Goal: Task Accomplishment & Management: Use online tool/utility

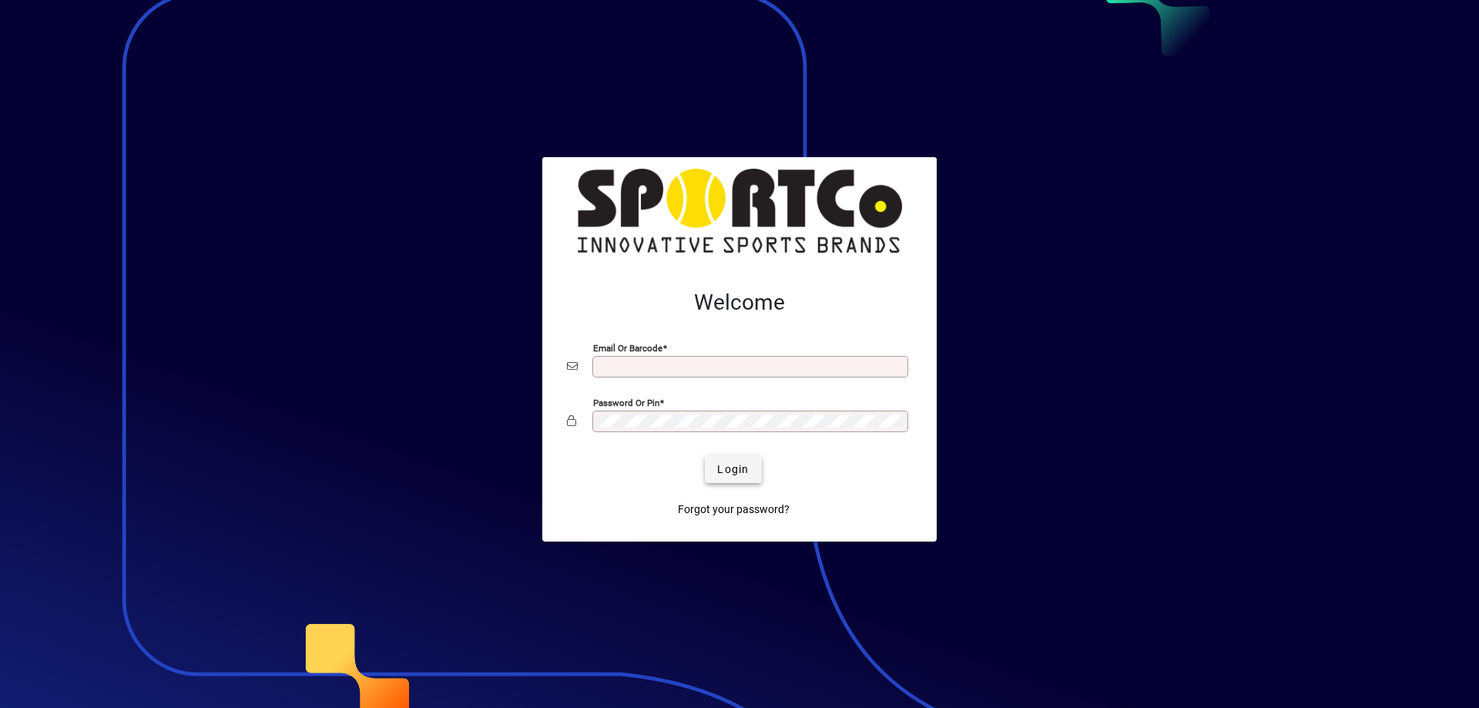
type input "**********"
click at [736, 459] on span "submit" at bounding box center [733, 468] width 56 height 37
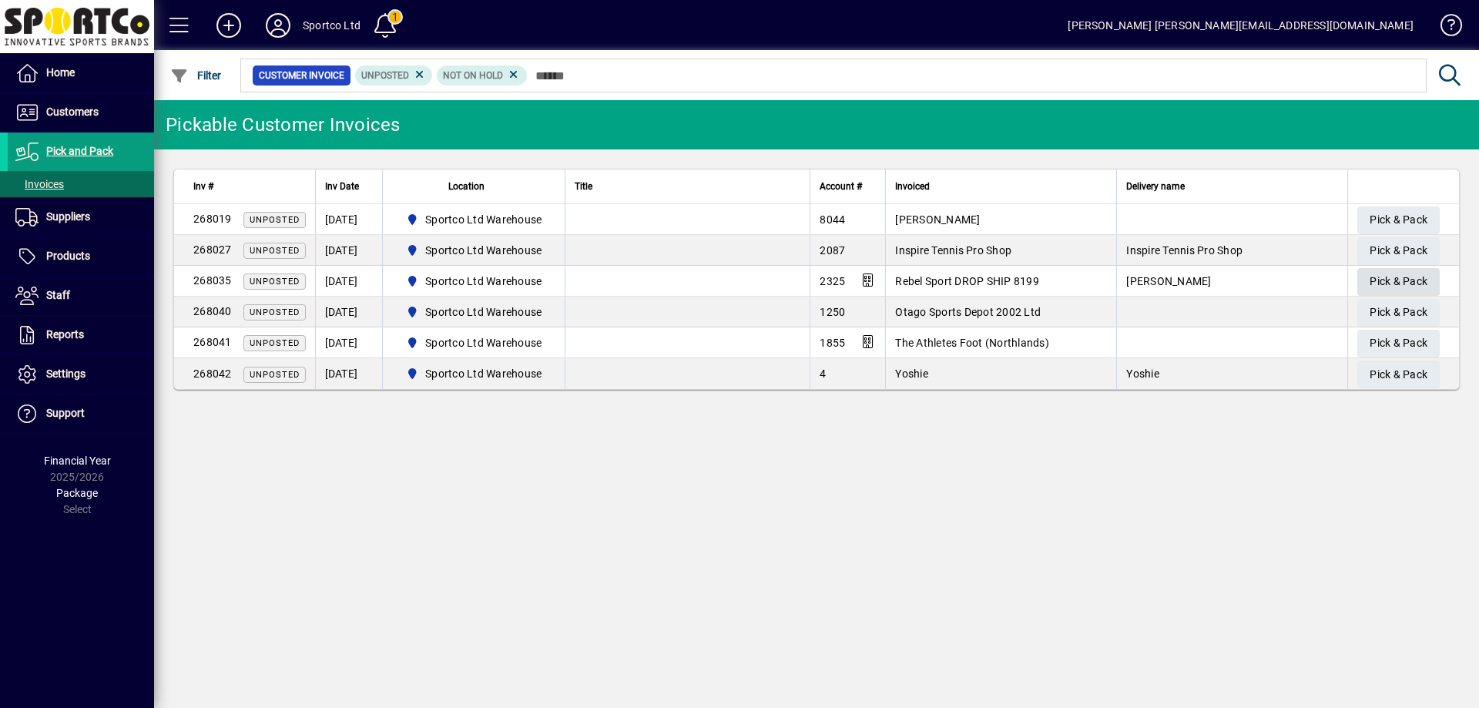
click at [1403, 277] on span "Pick & Pack" at bounding box center [1398, 281] width 58 height 25
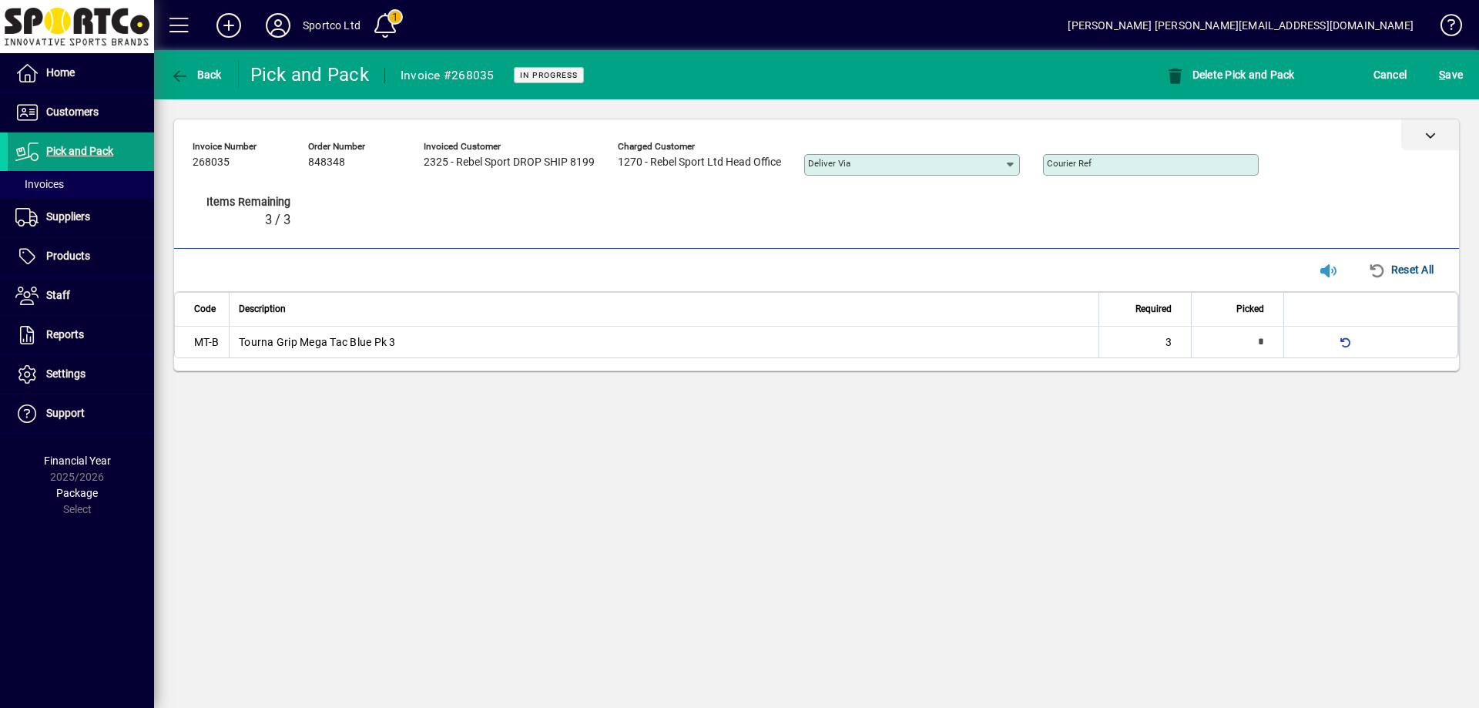
click at [1425, 136] on div at bounding box center [1430, 134] width 58 height 31
type input "*"
click at [1433, 126] on div at bounding box center [1430, 134] width 58 height 31
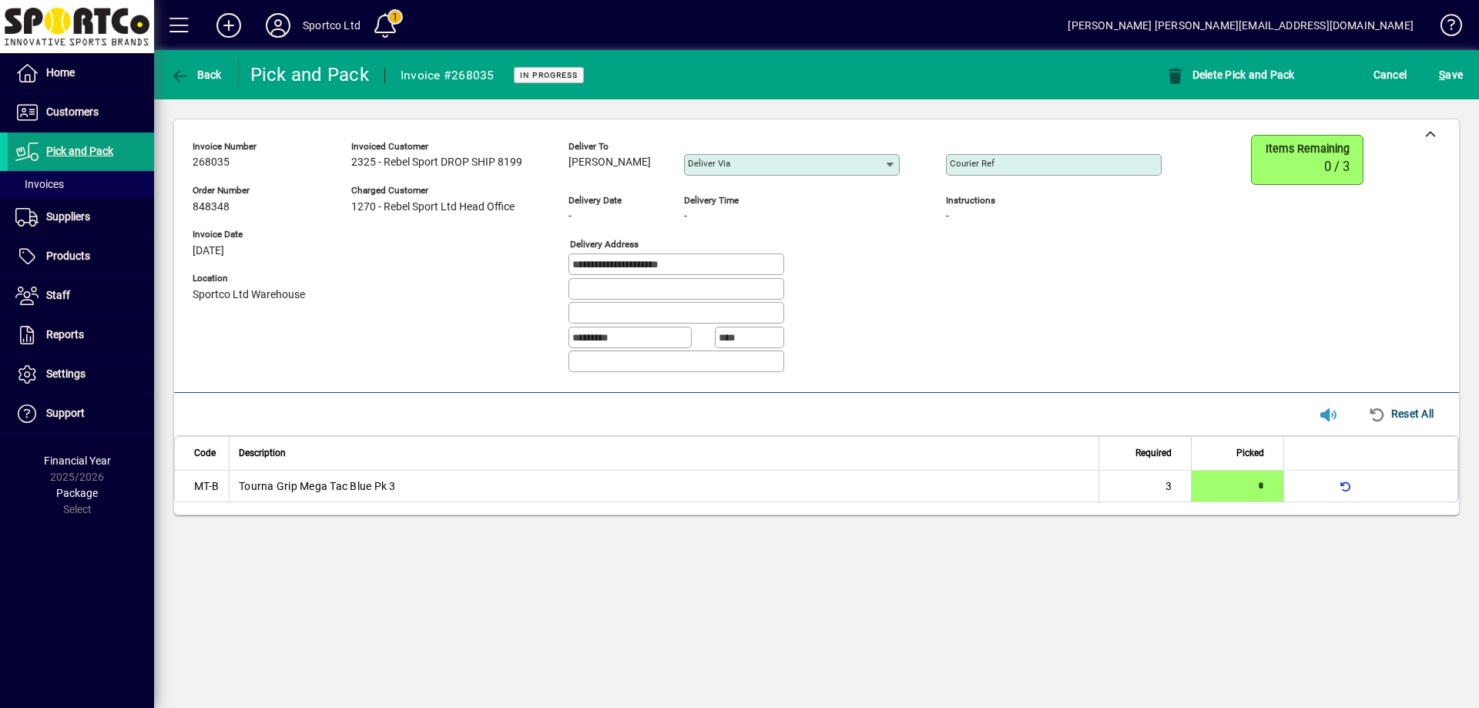
drag, startPoint x: 631, startPoint y: 163, endPoint x: 569, endPoint y: 176, distance: 63.7
click at [569, 176] on div "Deliver to David Garry" at bounding box center [614, 160] width 92 height 42
copy span "David Garry"
drag, startPoint x: 658, startPoint y: 264, endPoint x: 569, endPoint y: 278, distance: 89.6
click at [569, 278] on fieldset "**********" at bounding box center [745, 314] width 354 height 122
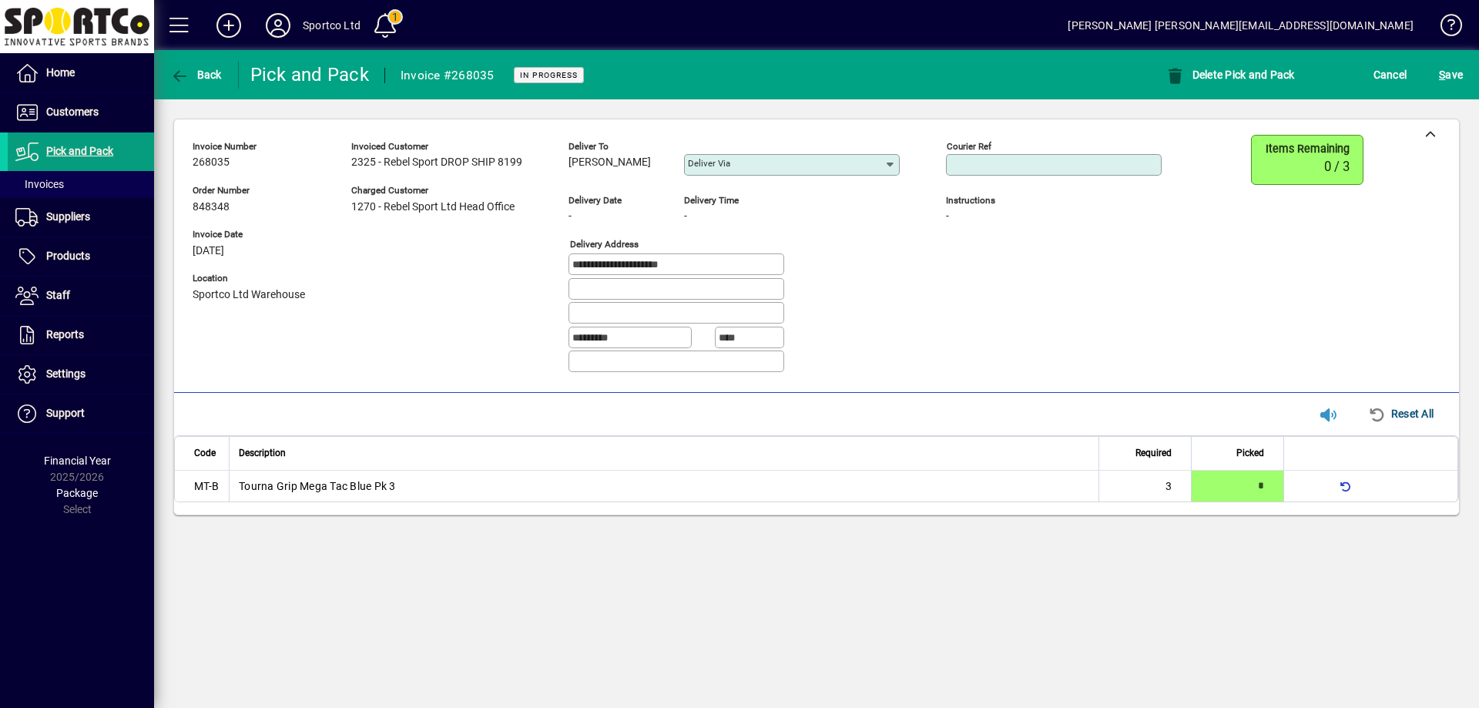
click at [1027, 163] on input "Courier Ref" at bounding box center [1054, 165] width 211 height 12
paste input "**********"
type input "**********"
click at [1460, 75] on span "S ave" at bounding box center [1450, 74] width 24 height 25
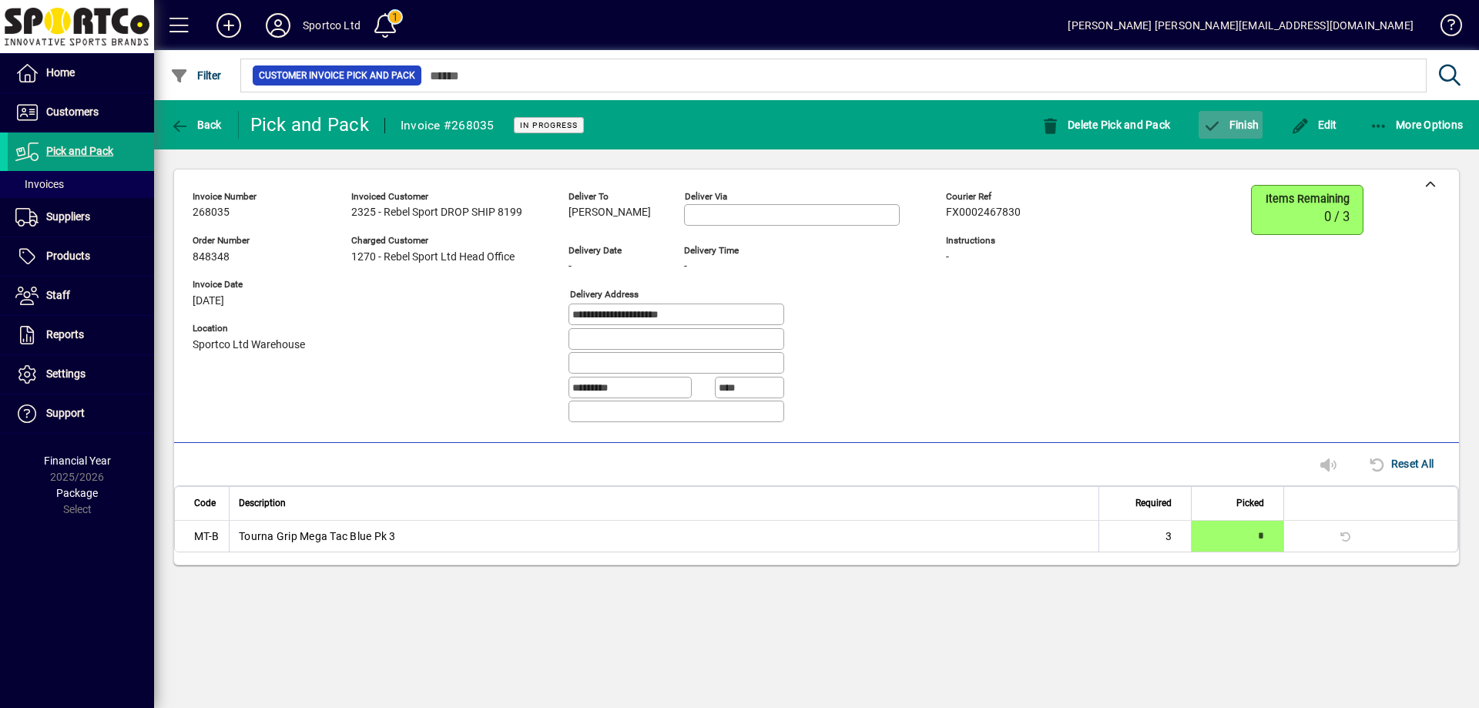
click at [1231, 128] on span "Finish" at bounding box center [1230, 125] width 56 height 12
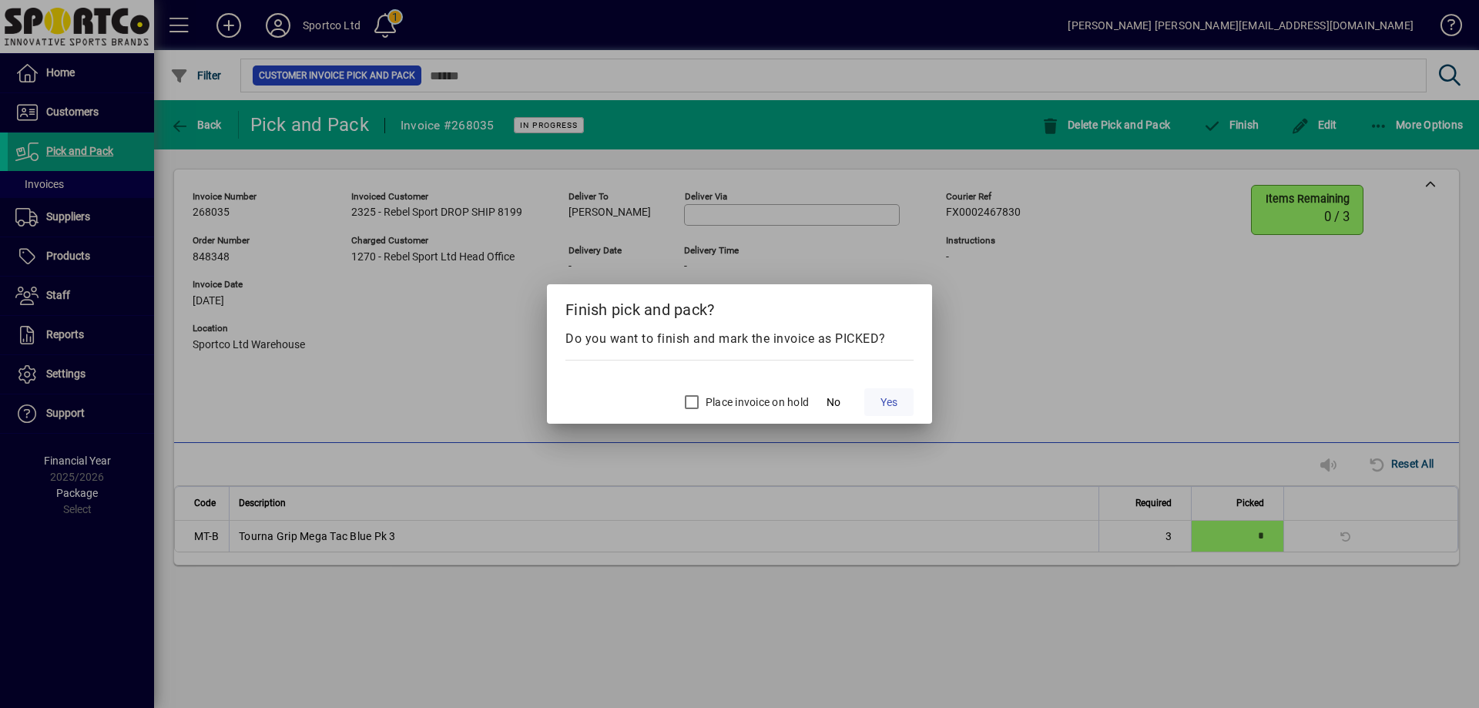
click at [894, 400] on span "Yes" at bounding box center [888, 402] width 17 height 16
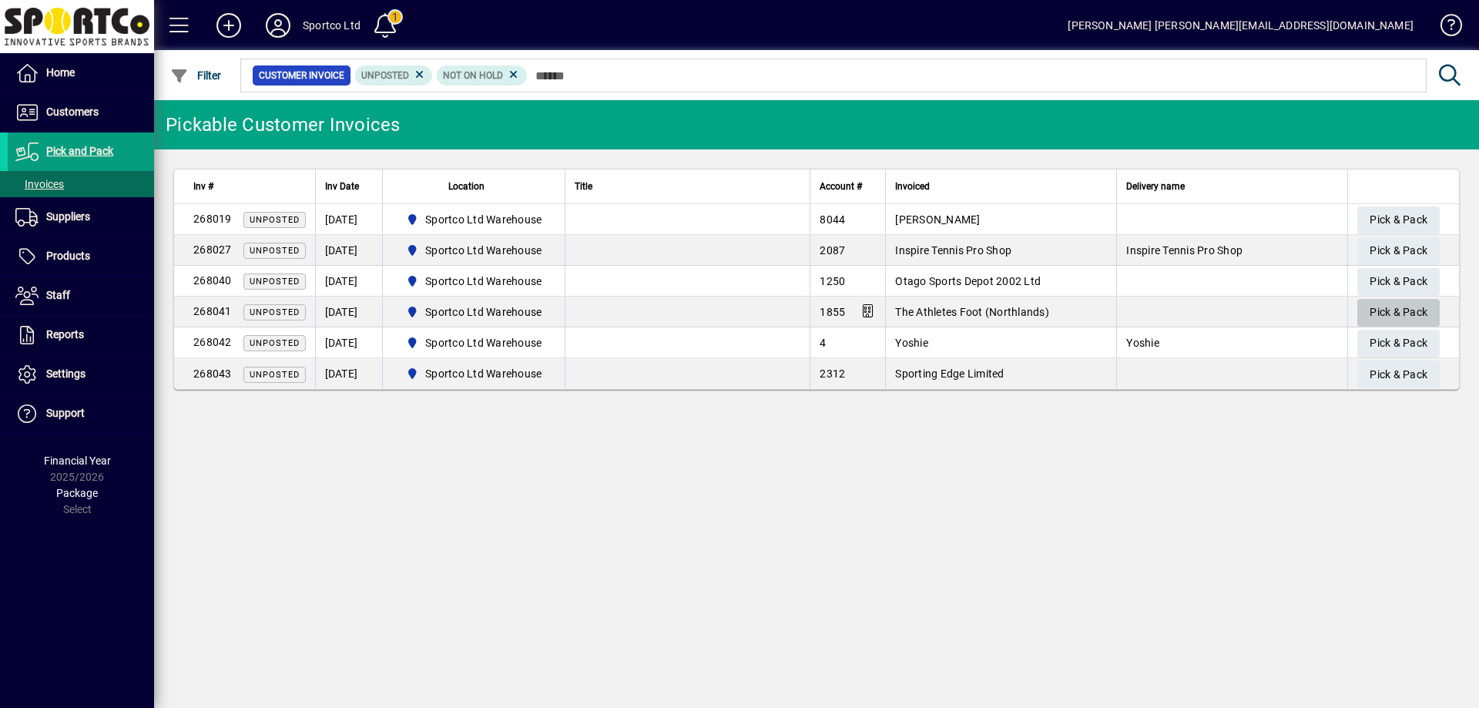
click at [1401, 313] on span "Pick & Pack" at bounding box center [1398, 312] width 58 height 25
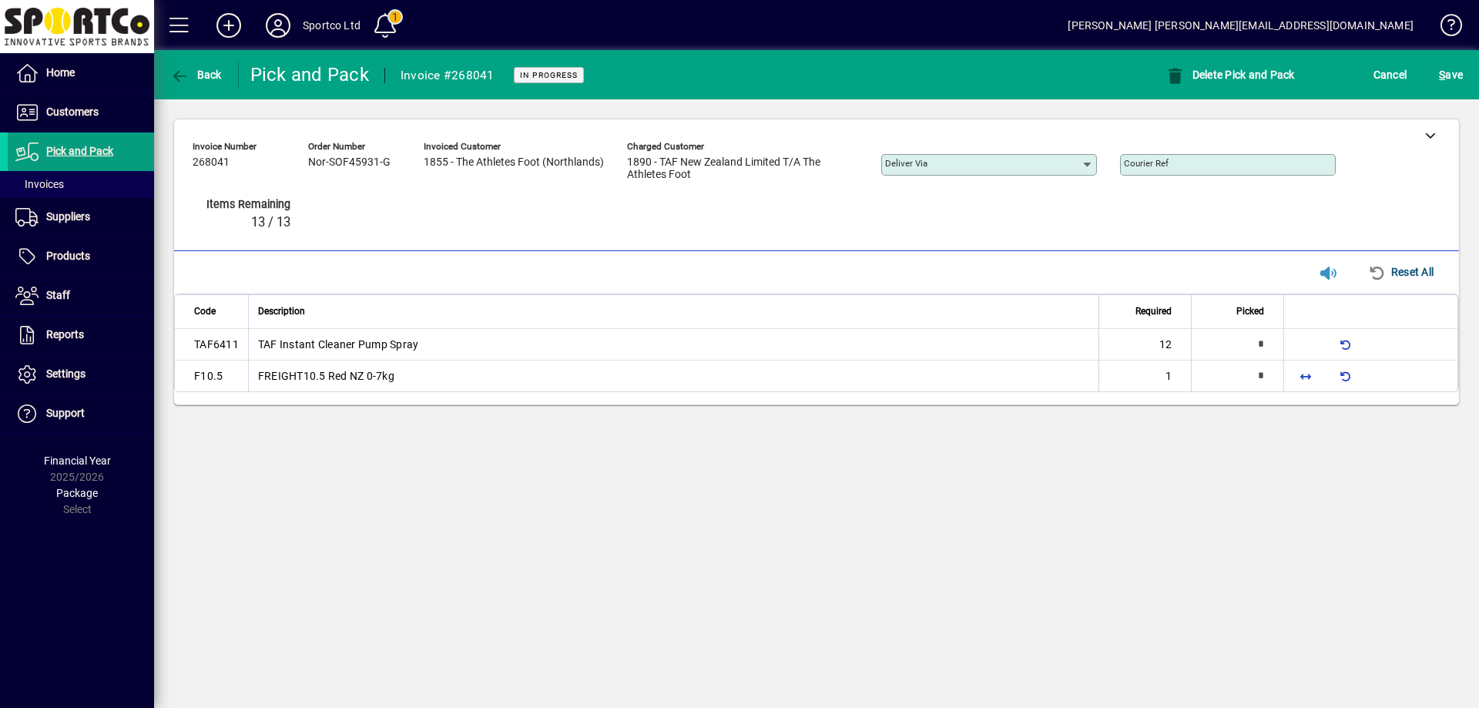
type input "*"
click at [1307, 367] on span "button" at bounding box center [1305, 375] width 37 height 37
type input "*"
click at [1306, 348] on span "button" at bounding box center [1305, 344] width 37 height 37
type input "**"
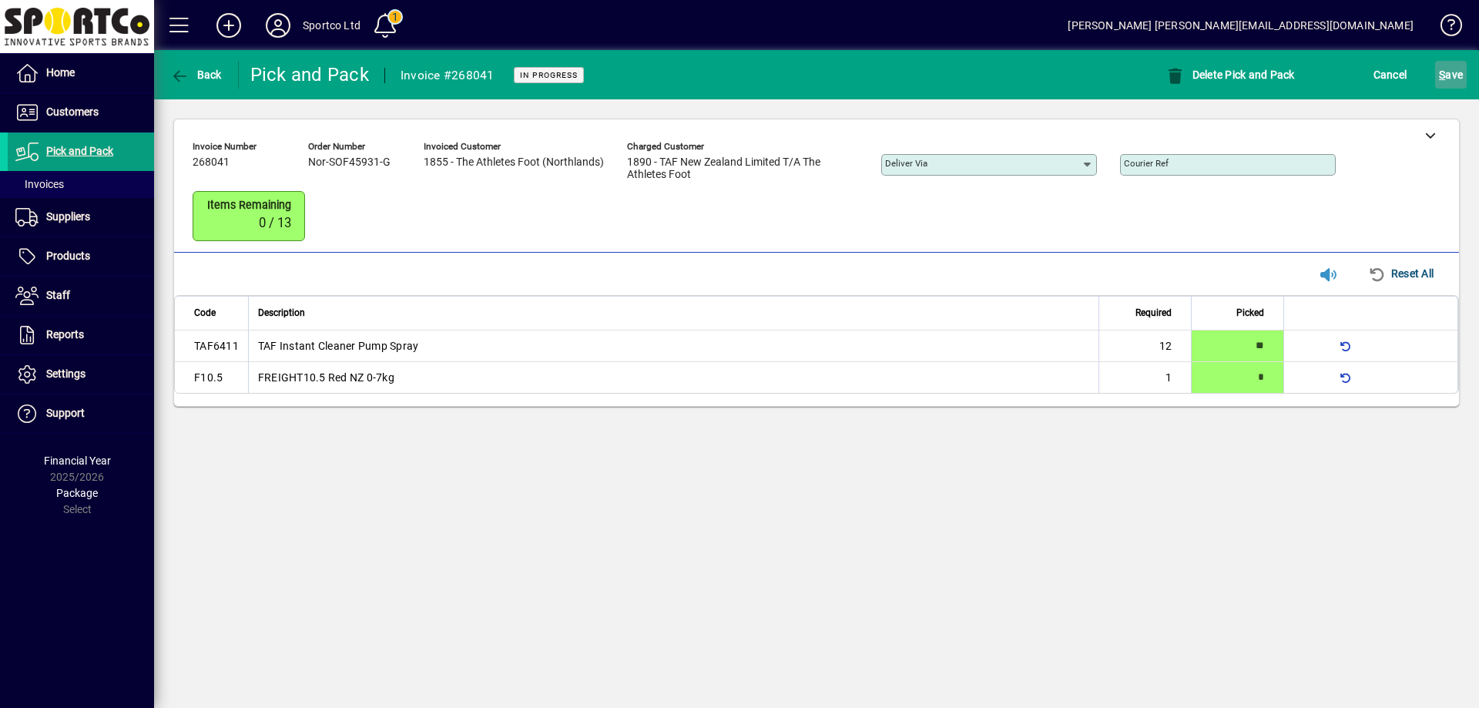
click at [1446, 82] on span "S ave" at bounding box center [1450, 74] width 24 height 25
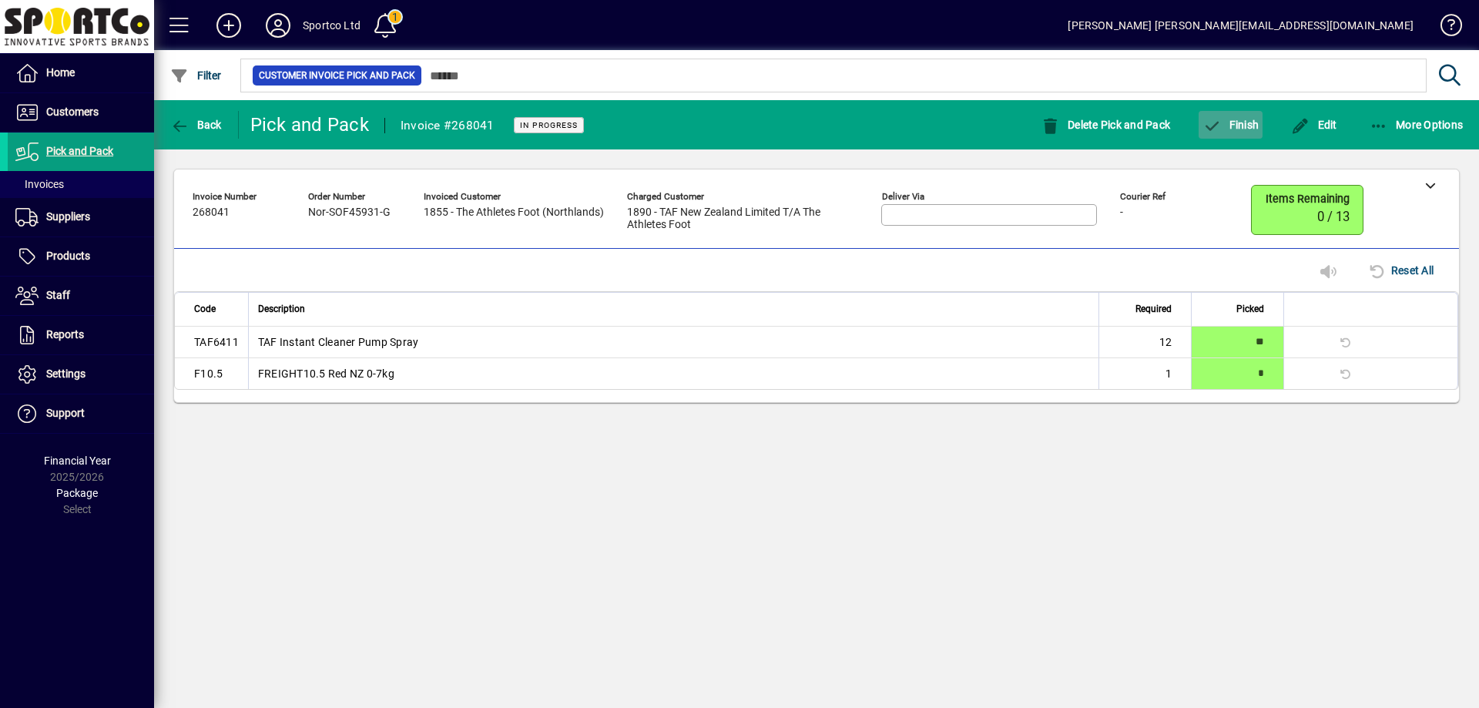
click at [1211, 130] on icon "button" at bounding box center [1211, 126] width 19 height 15
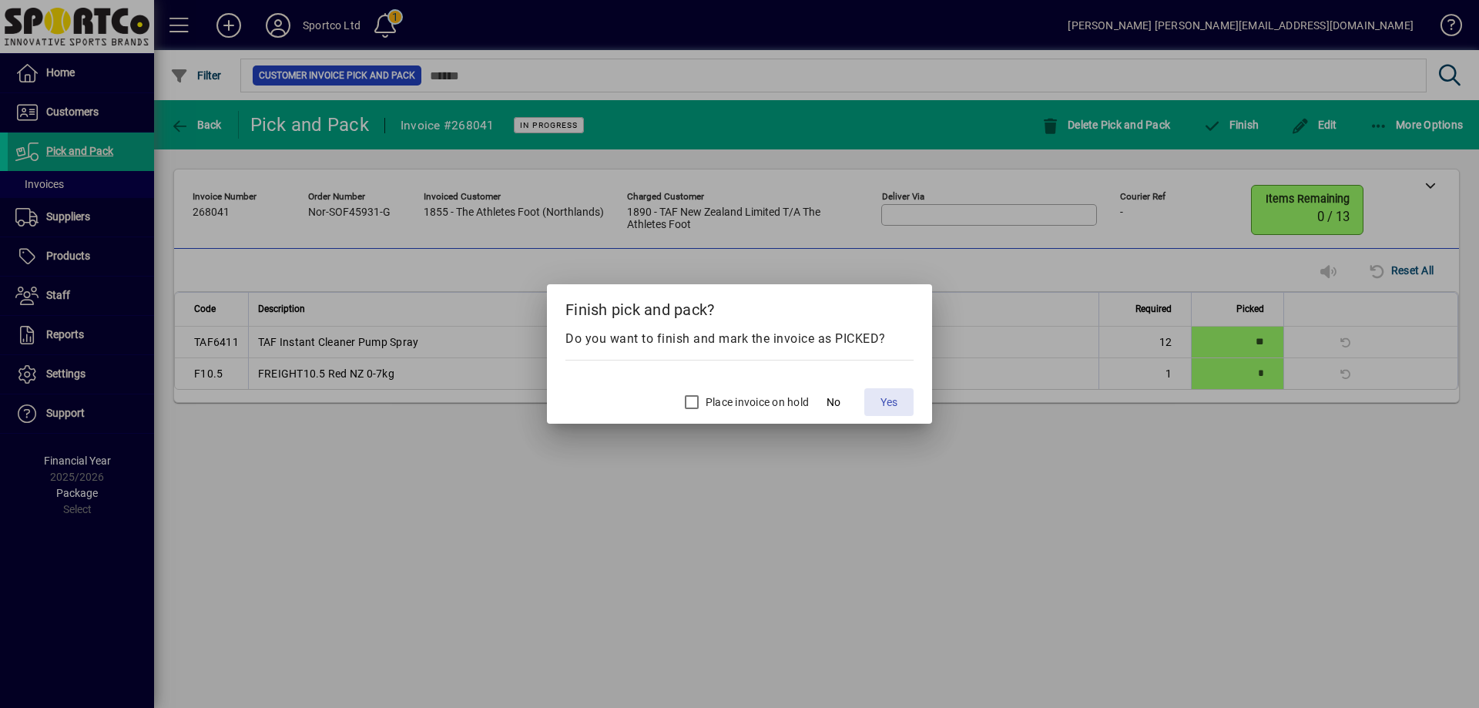
click at [885, 400] on span "Yes" at bounding box center [888, 402] width 17 height 16
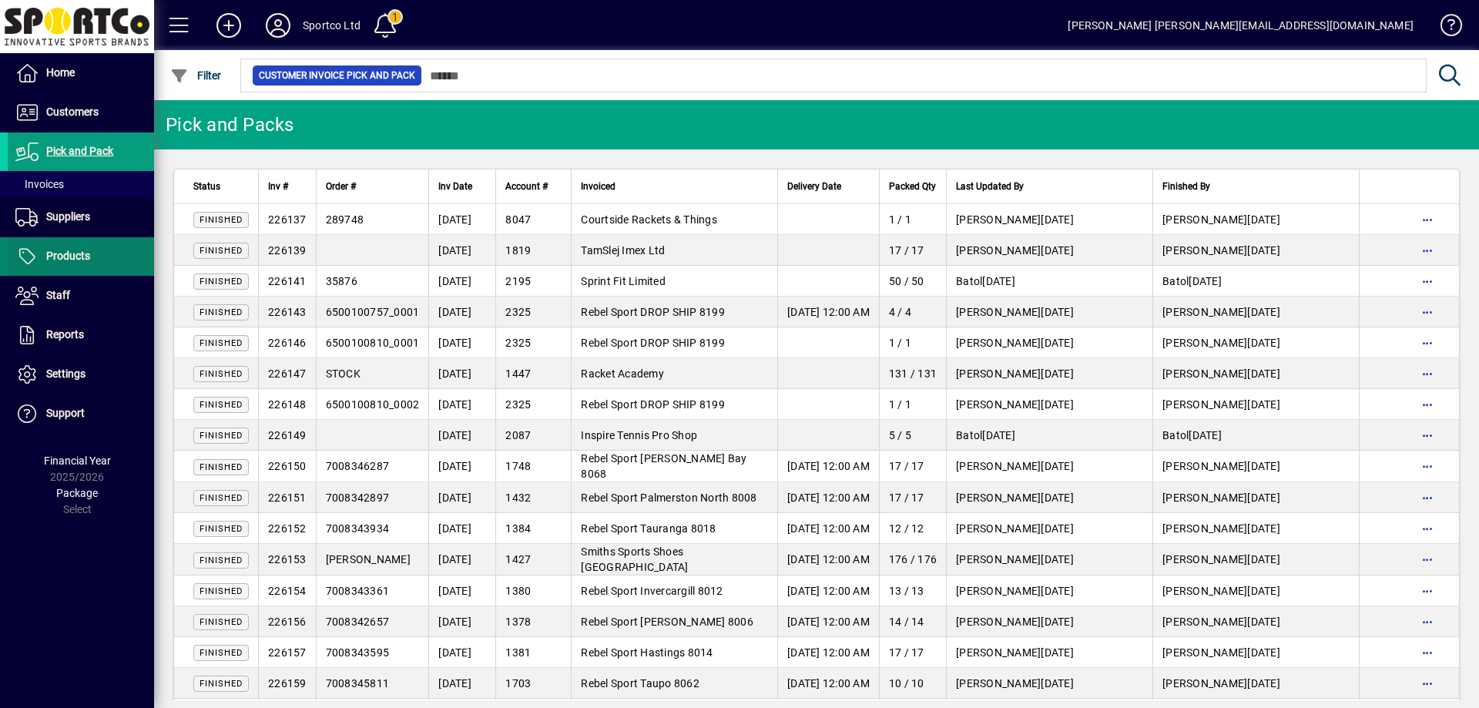
click at [71, 256] on span "Products" at bounding box center [68, 256] width 44 height 12
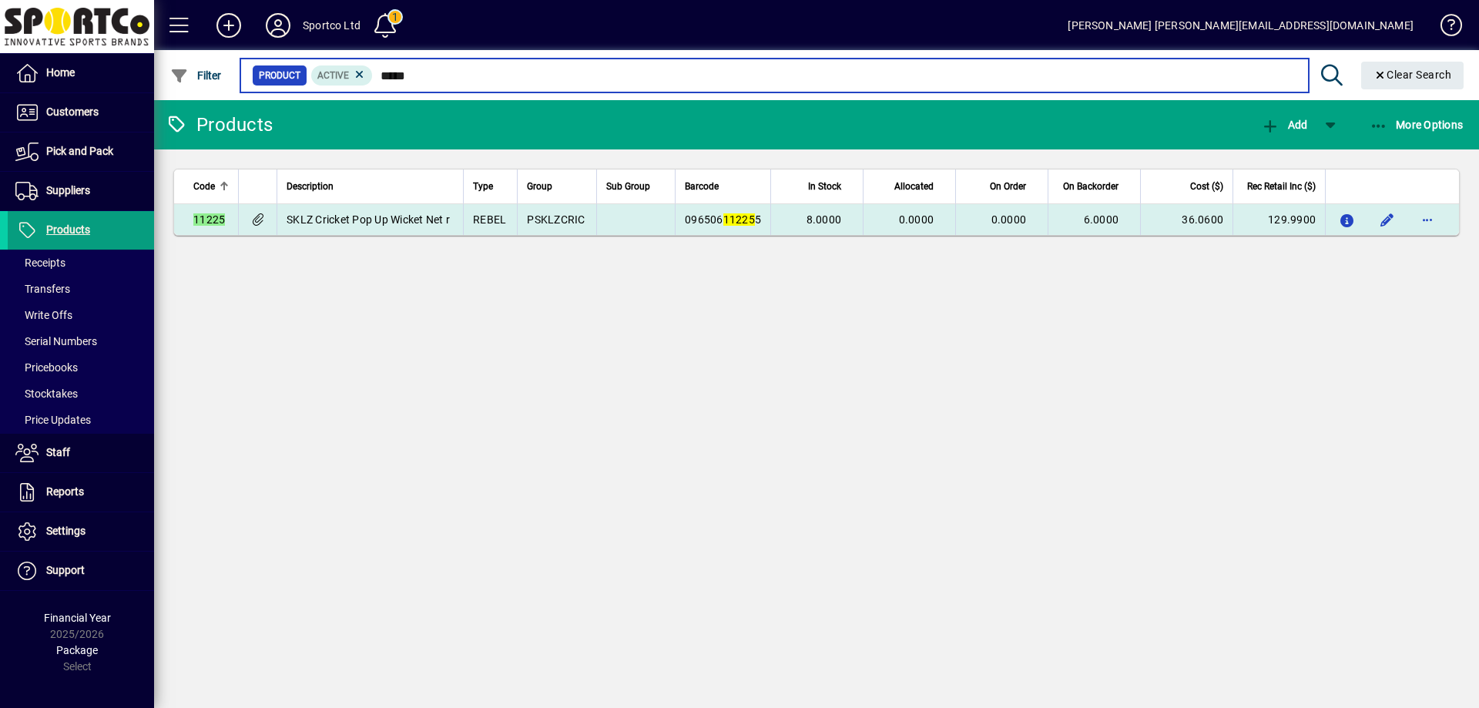
type input "*****"
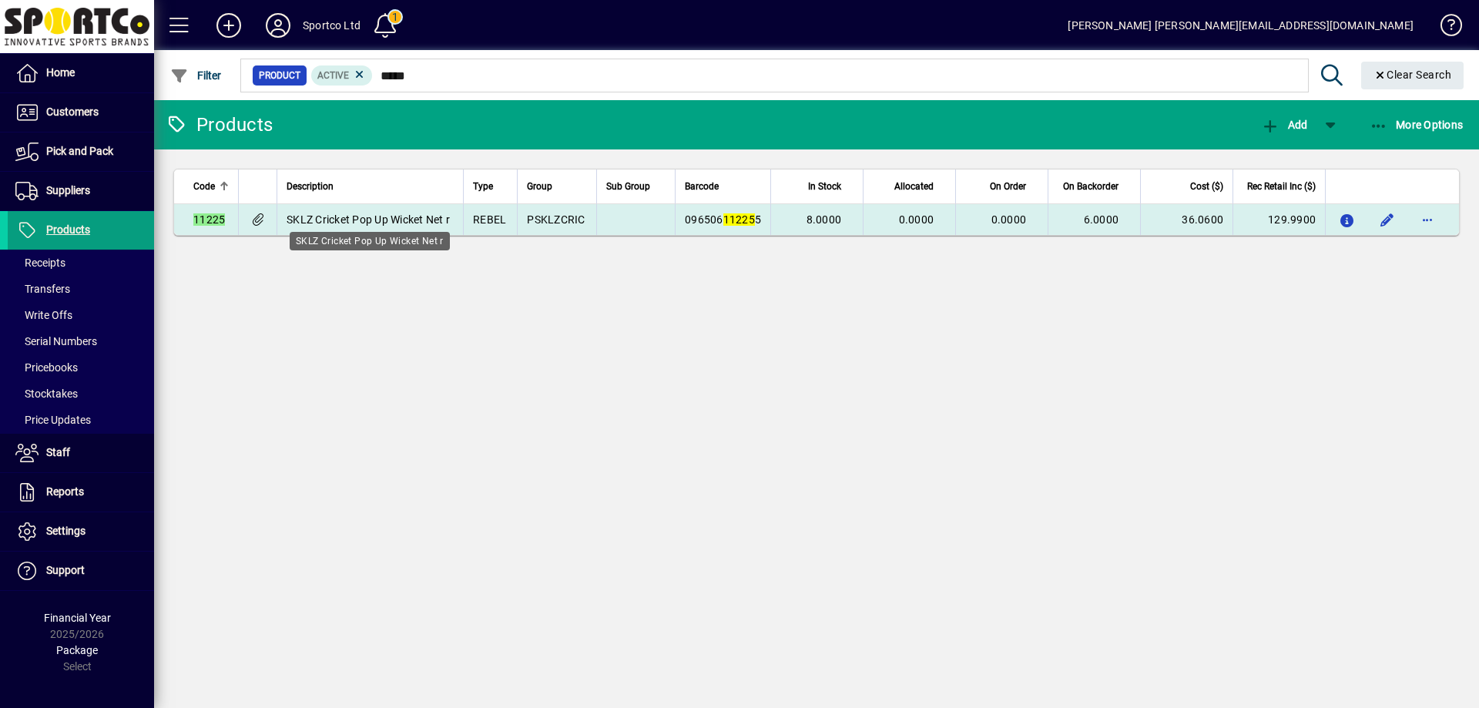
click at [434, 219] on span "SKLZ Cricket Pop Up Wicket Net r" at bounding box center [367, 219] width 163 height 12
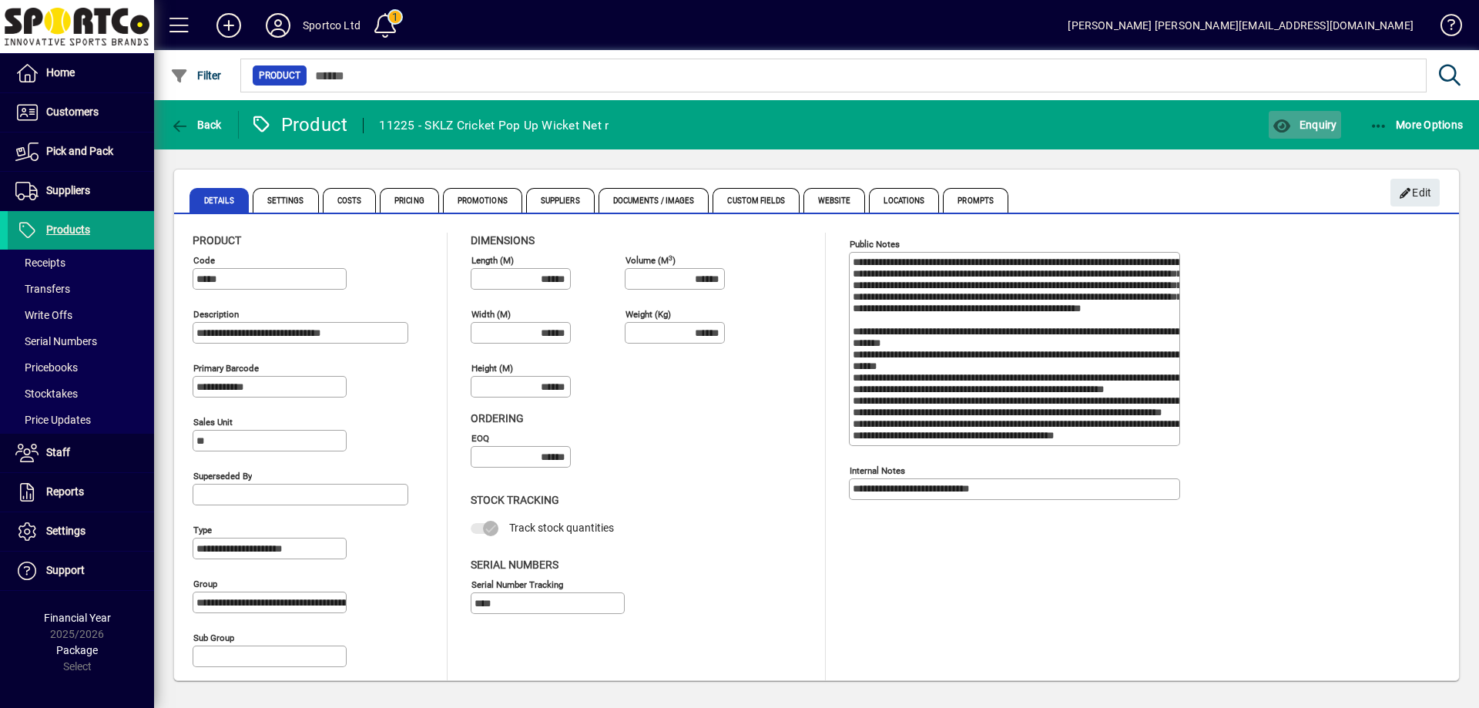
click at [1329, 133] on span "button" at bounding box center [1304, 124] width 72 height 37
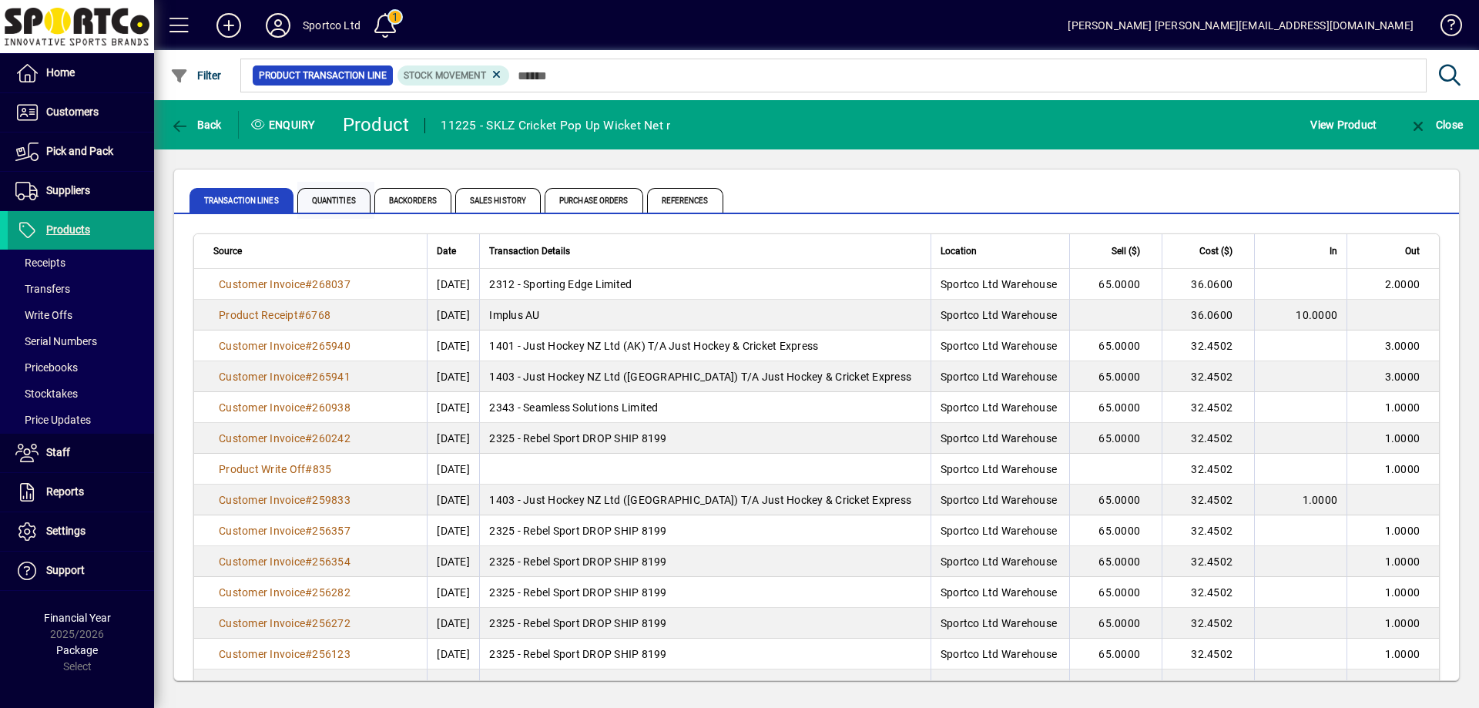
click at [335, 198] on span "Quantities" at bounding box center [333, 200] width 73 height 25
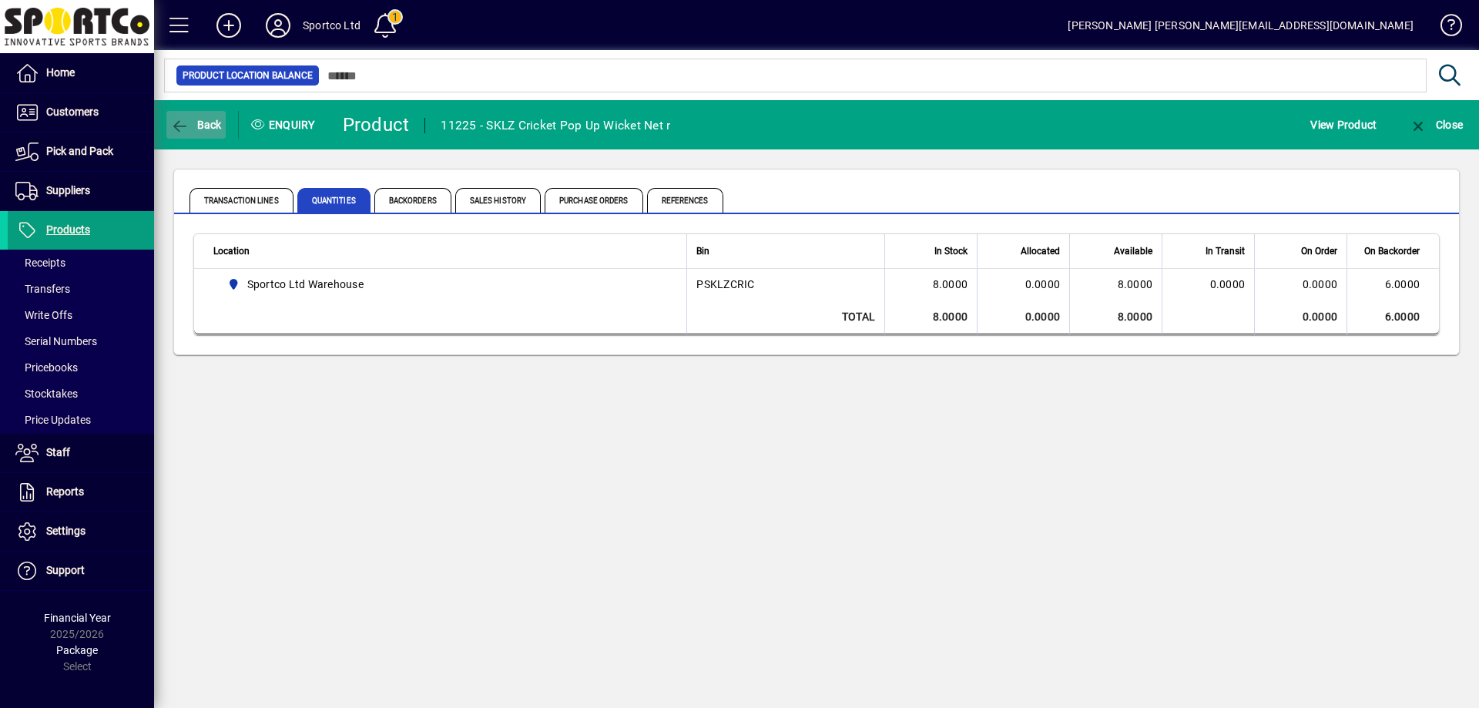
click at [186, 125] on icon "button" at bounding box center [179, 126] width 19 height 15
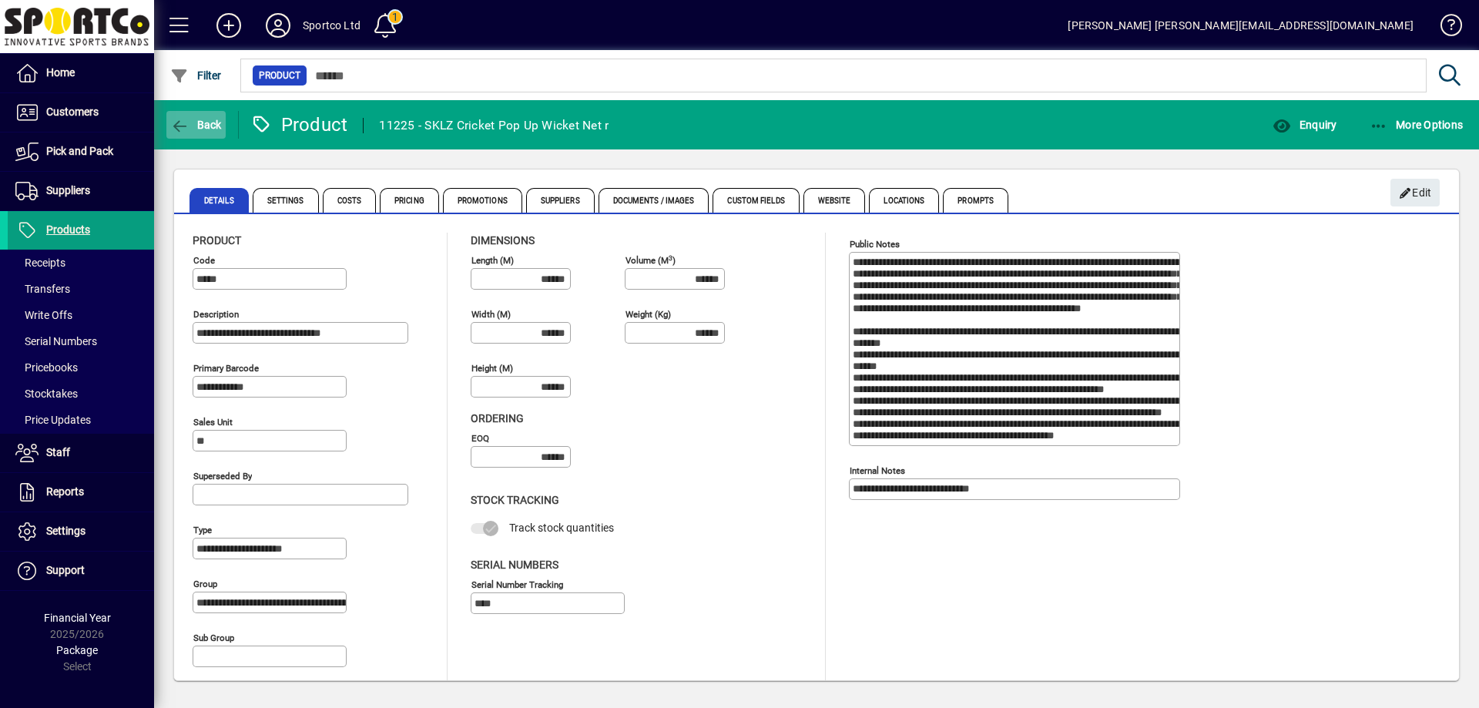
click at [187, 123] on icon "button" at bounding box center [179, 126] width 19 height 15
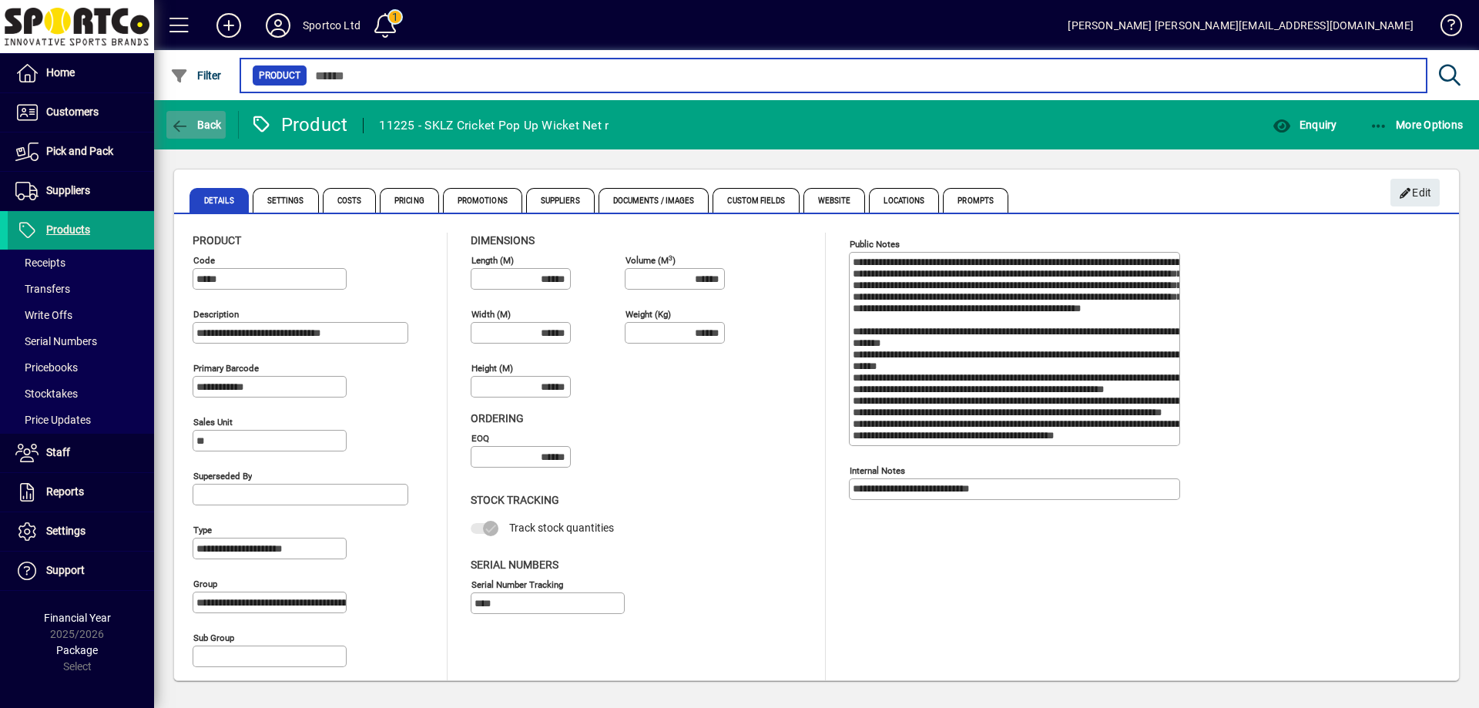
type input "*****"
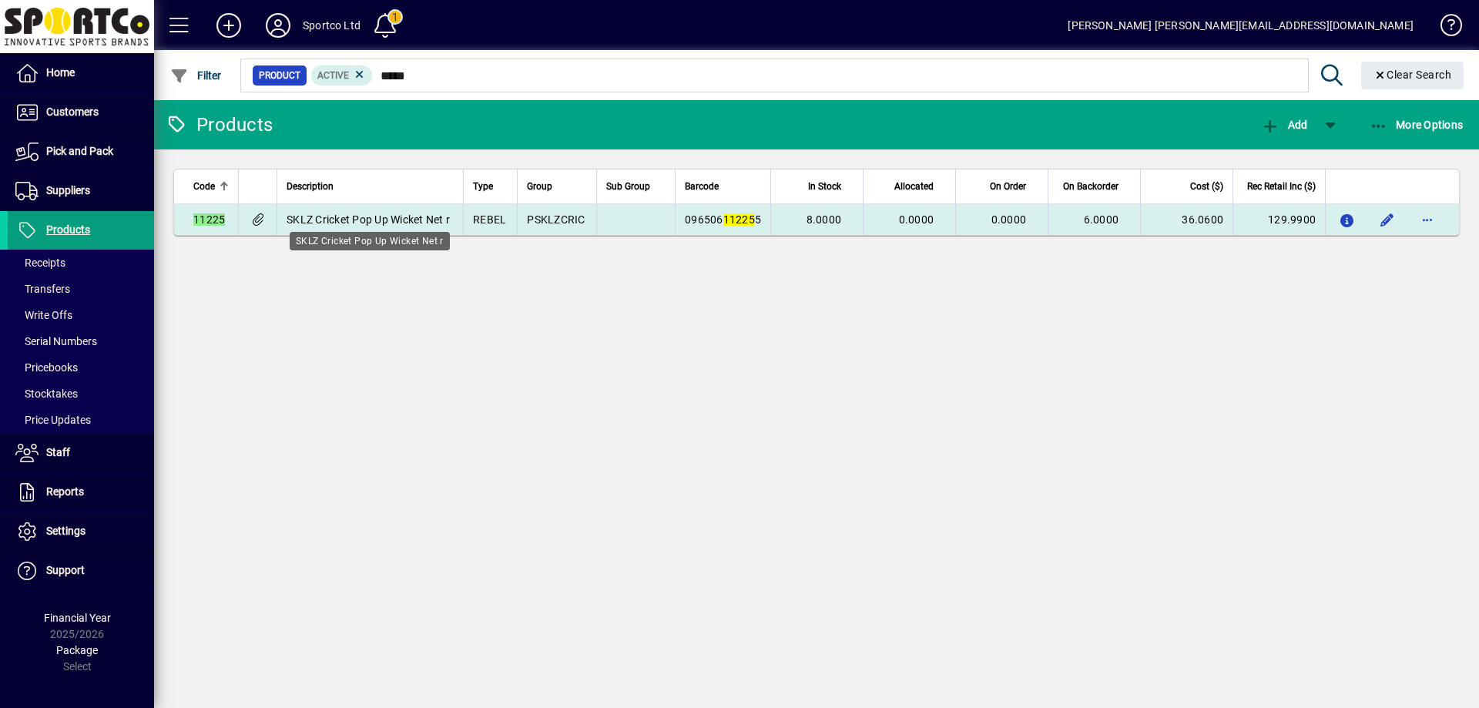
click at [343, 217] on span "SKLZ Cricket Pop Up Wicket Net r" at bounding box center [367, 219] width 163 height 12
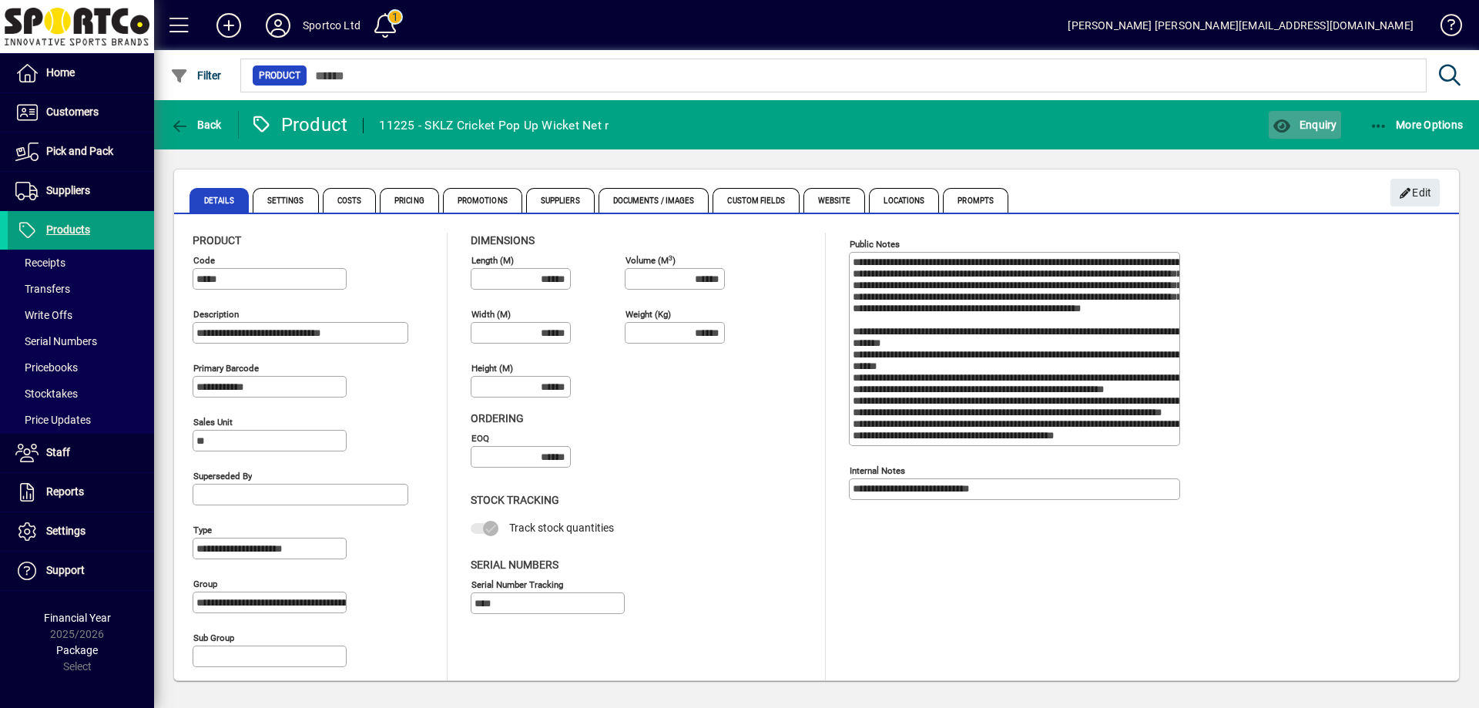
click at [1300, 112] on span "button" at bounding box center [1304, 124] width 72 height 37
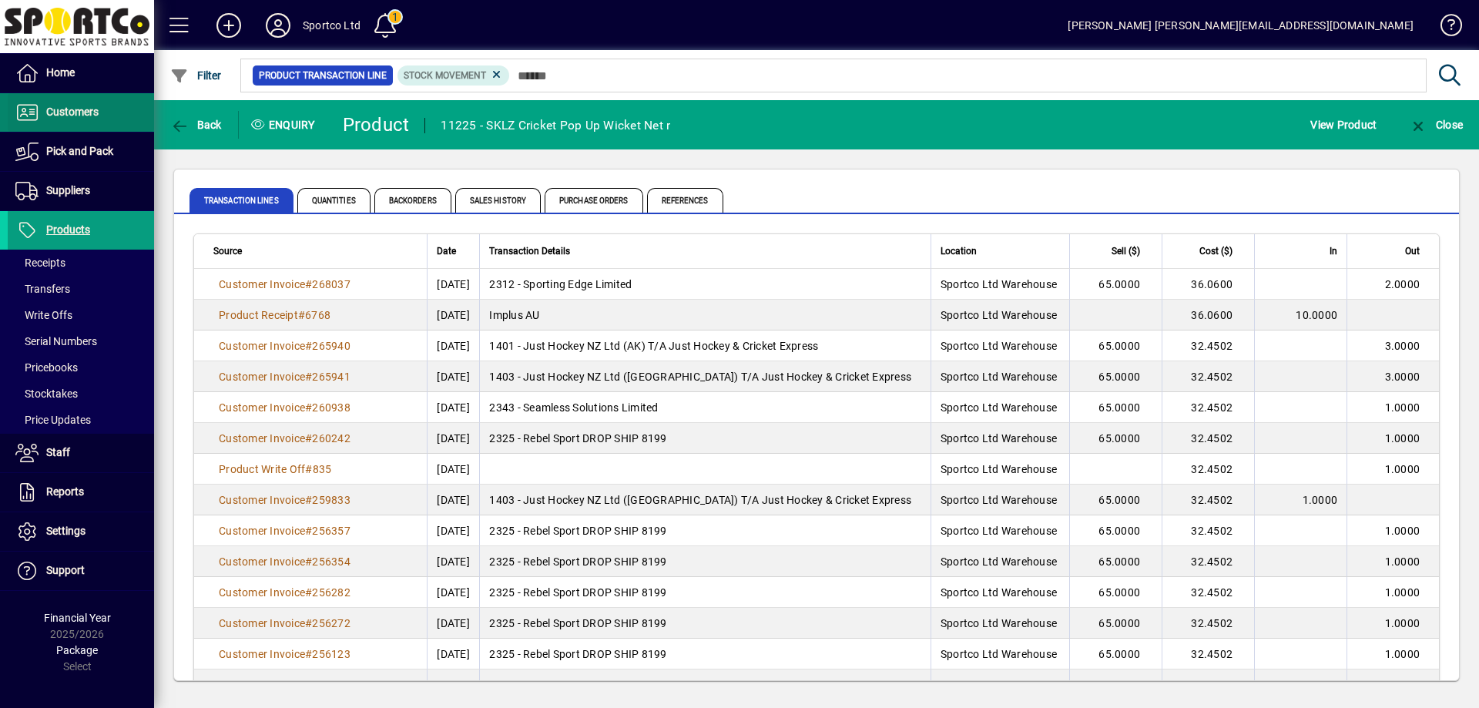
click at [71, 113] on span "Customers" at bounding box center [72, 111] width 52 height 12
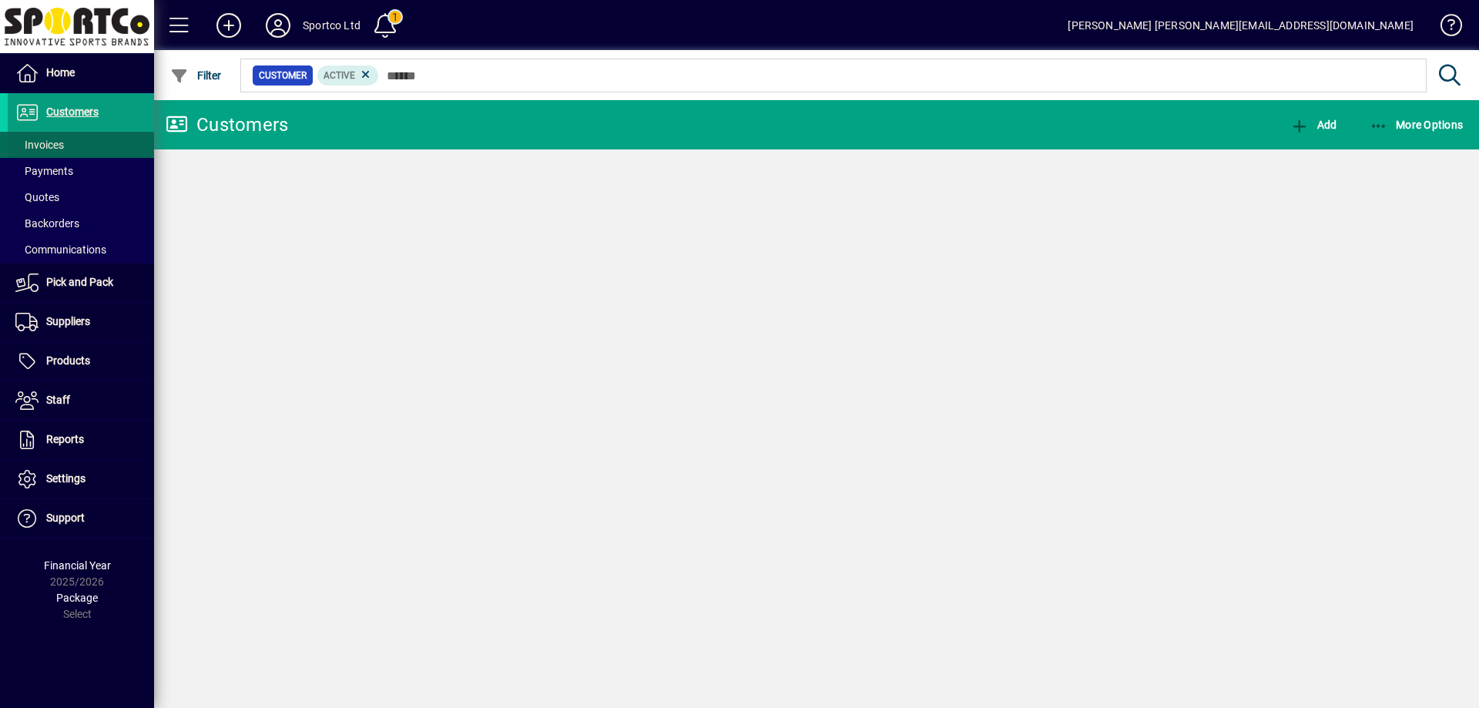
click at [55, 140] on span "Invoices" at bounding box center [39, 145] width 49 height 12
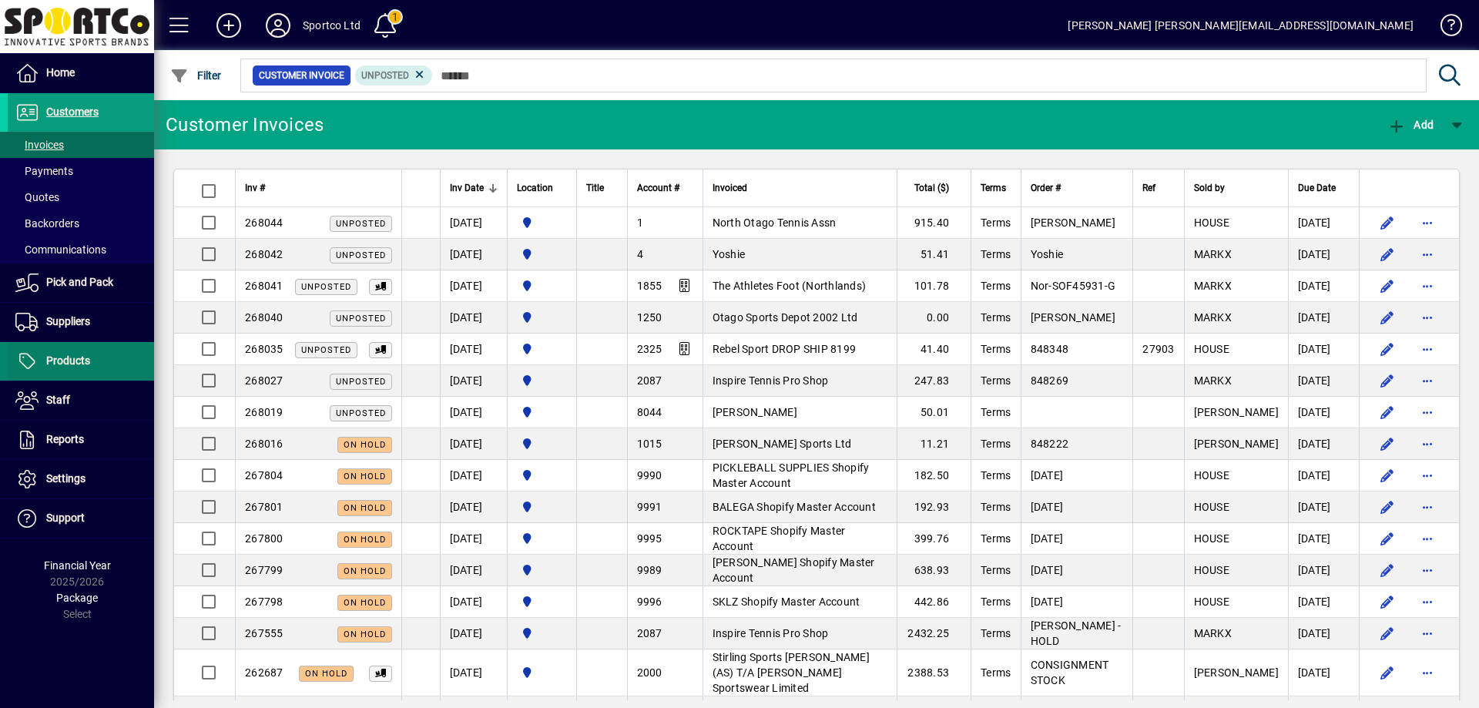
click at [83, 360] on span "Products" at bounding box center [68, 360] width 44 height 12
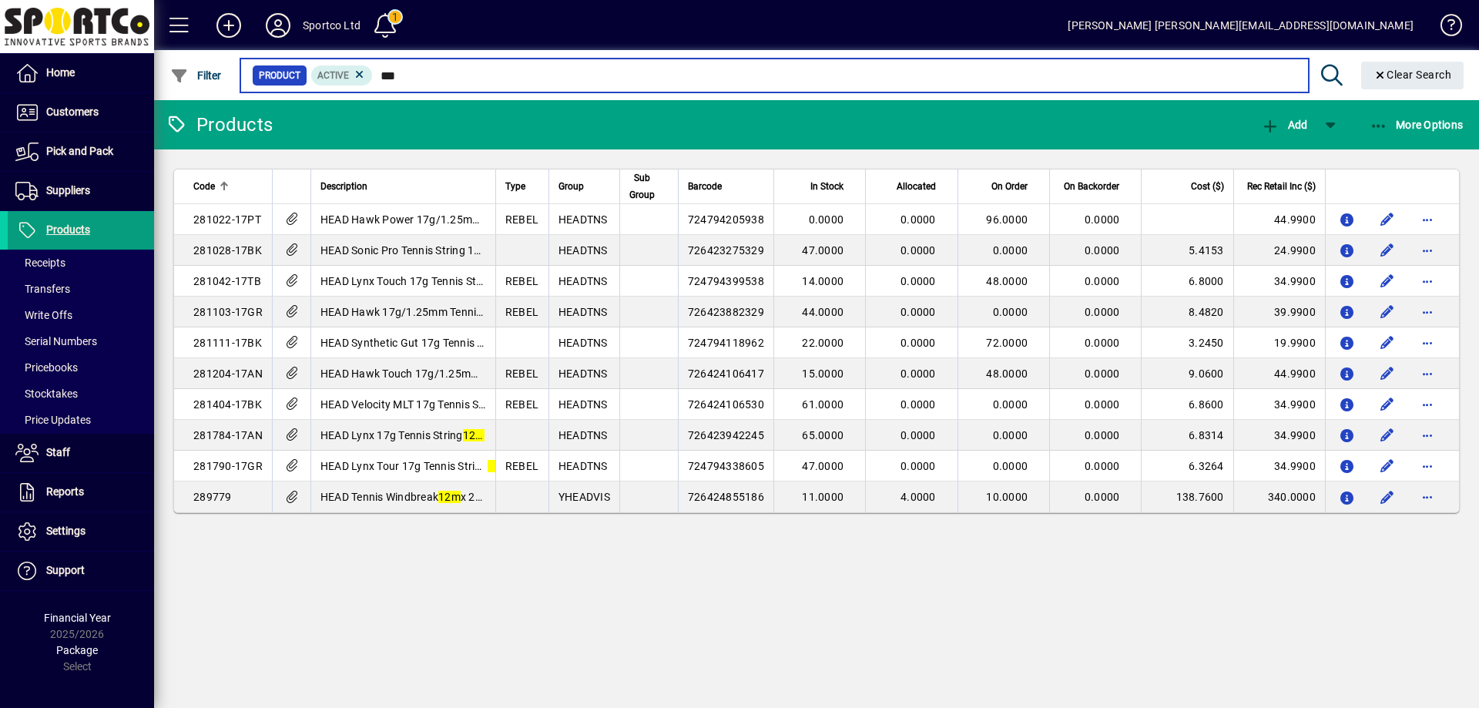
type input "***"
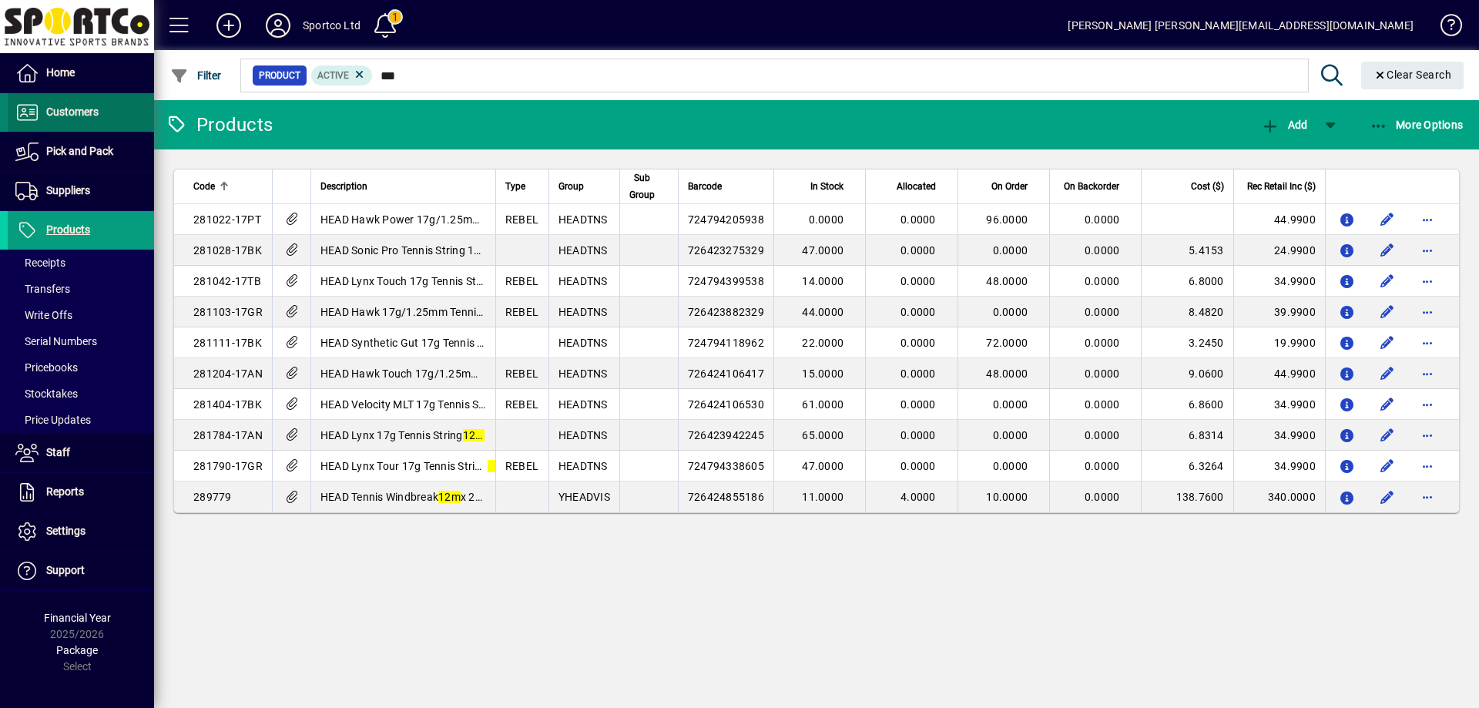
click at [75, 106] on span "Customers" at bounding box center [72, 111] width 52 height 12
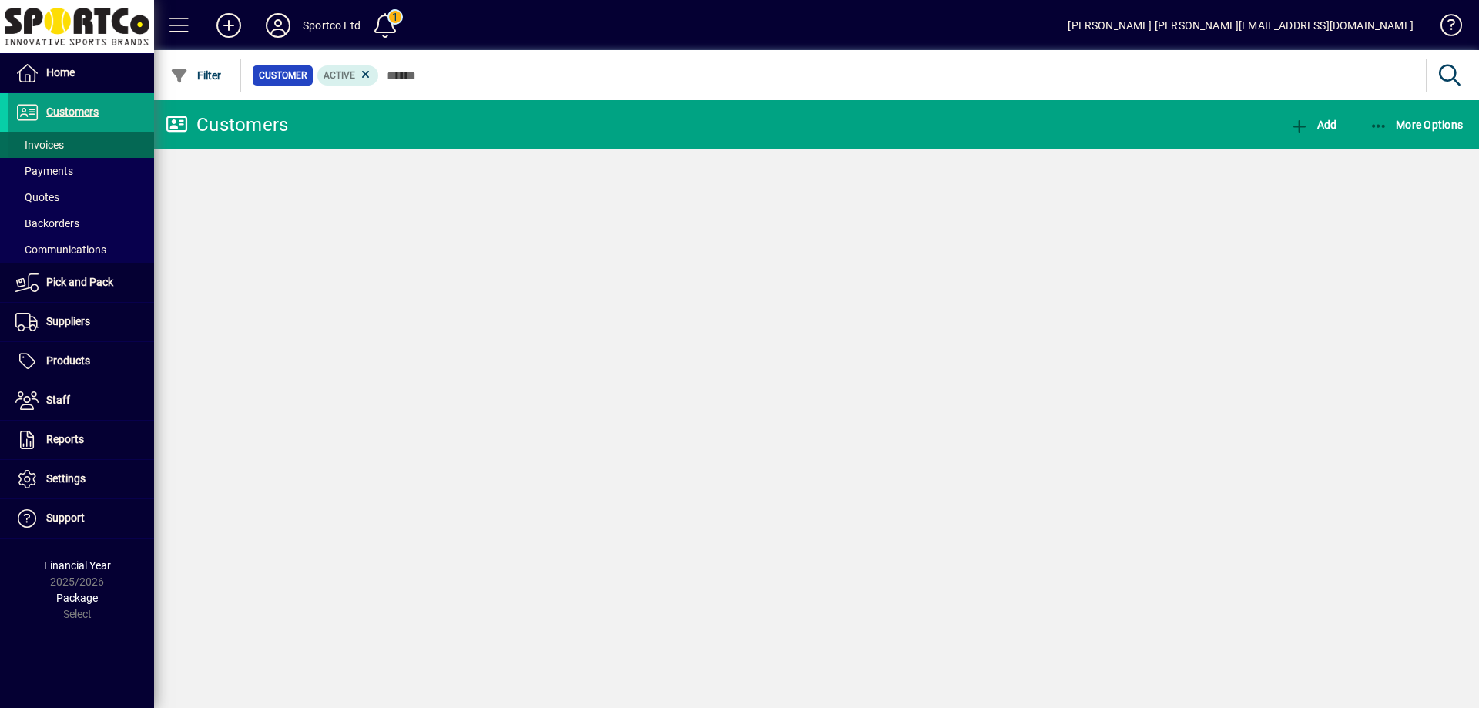
click at [50, 146] on span "Invoices" at bounding box center [39, 145] width 49 height 12
click at [63, 109] on span "Customers" at bounding box center [72, 111] width 52 height 12
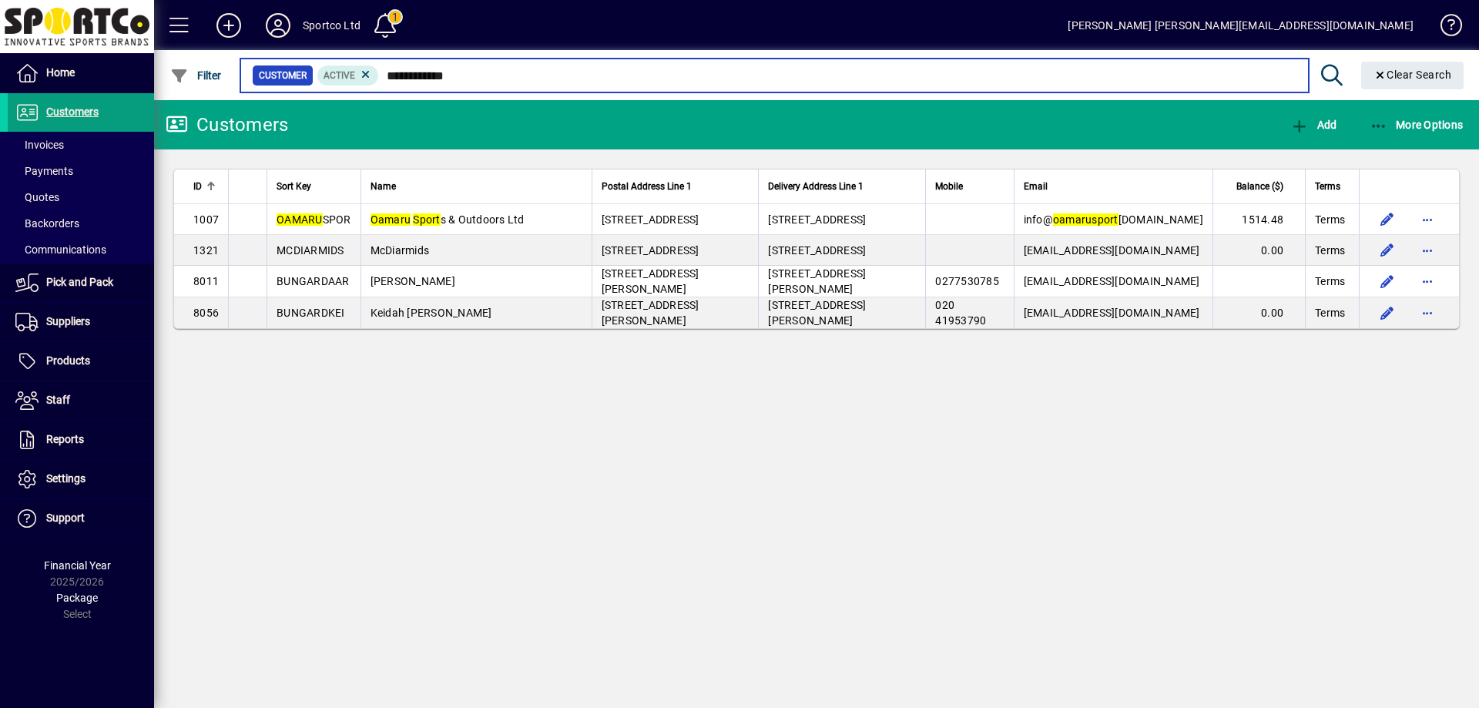
type input "**********"
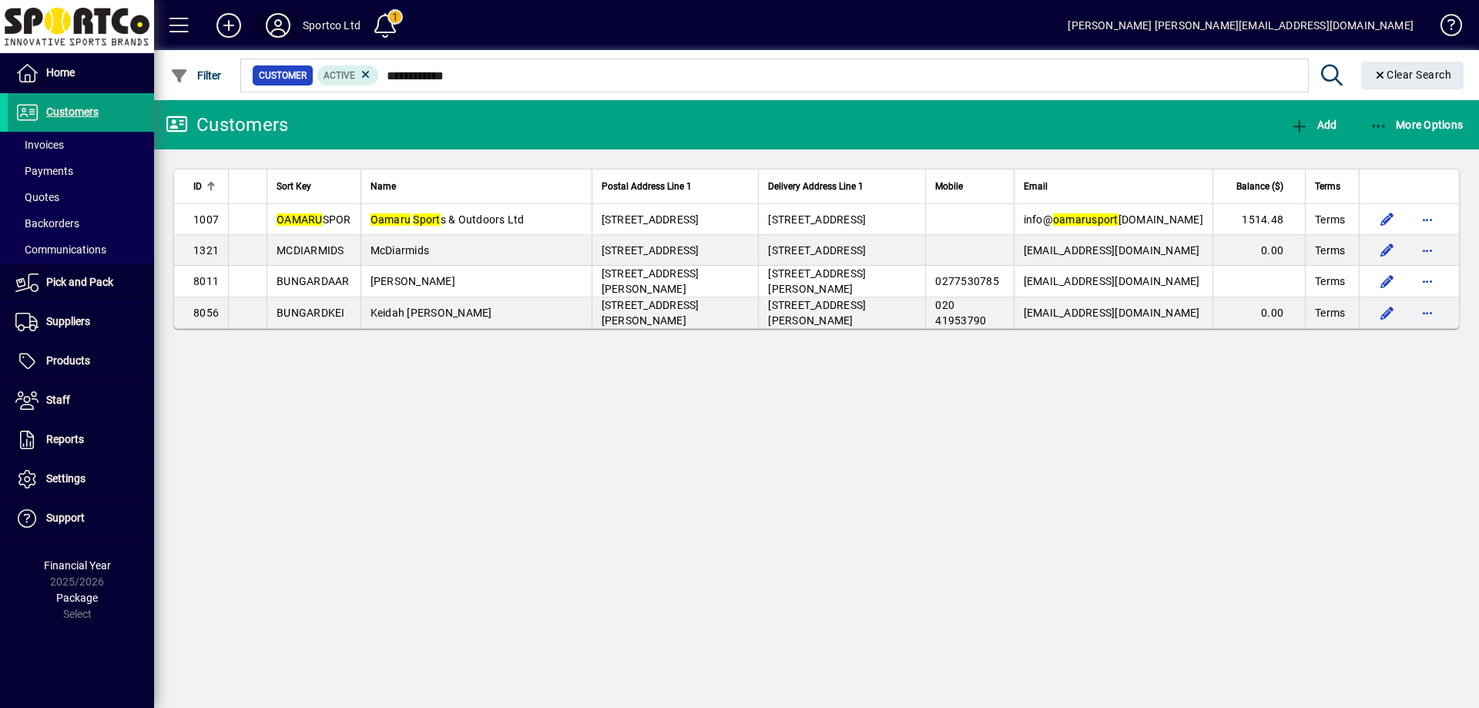
click at [274, 22] on icon at bounding box center [278, 25] width 31 height 25
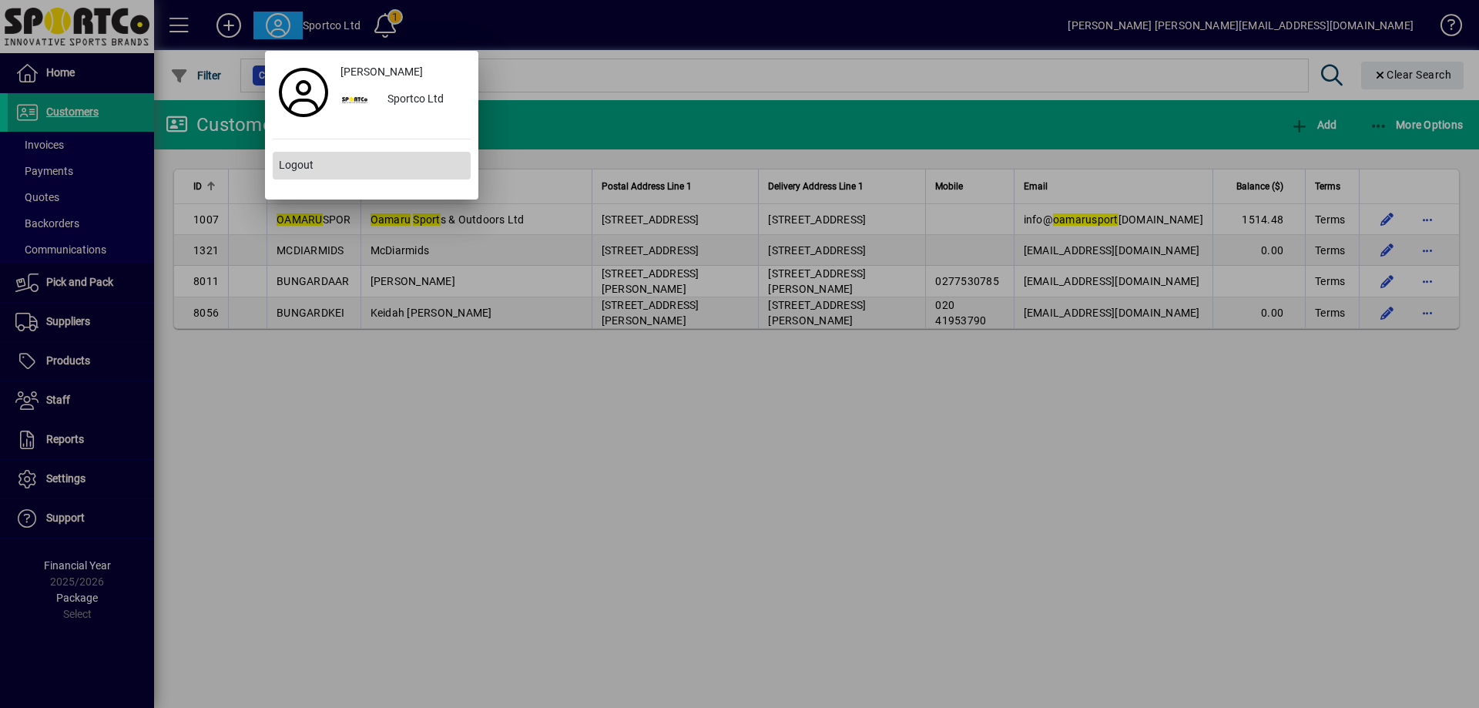
click at [302, 172] on span "Logout" at bounding box center [296, 165] width 35 height 16
